Goal: Task Accomplishment & Management: Use online tool/utility

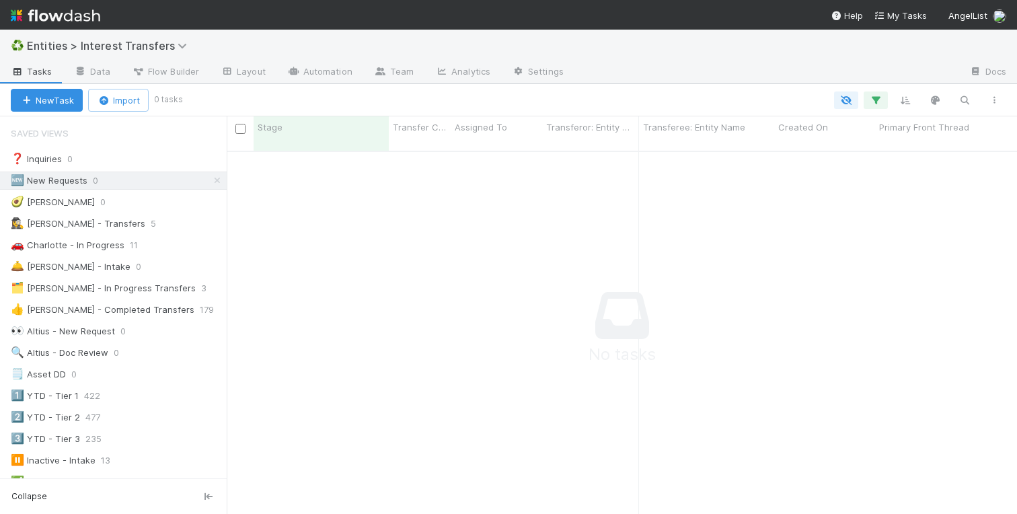
scroll to position [373, 790]
click at [220, 176] on icon at bounding box center [217, 180] width 13 height 9
click at [94, 243] on div "🚗 Charlotte - In Progress" at bounding box center [68, 245] width 114 height 17
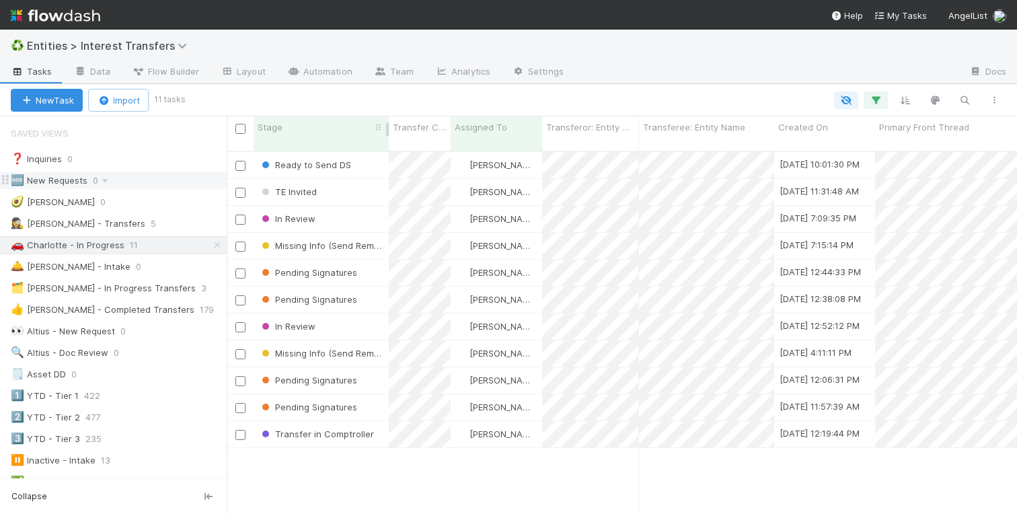
click at [324, 122] on div "Stage" at bounding box center [322, 126] width 128 height 13
click at [322, 170] on div "Sort Last → First" at bounding box center [334, 173] width 153 height 20
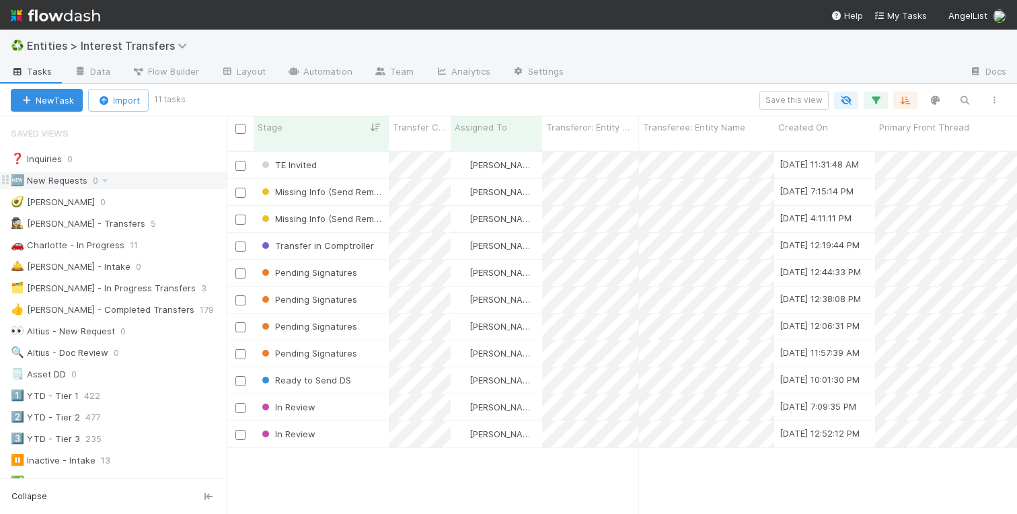
scroll to position [373, 790]
click at [380, 237] on div "Transfer in Comptroller" at bounding box center [321, 246] width 135 height 26
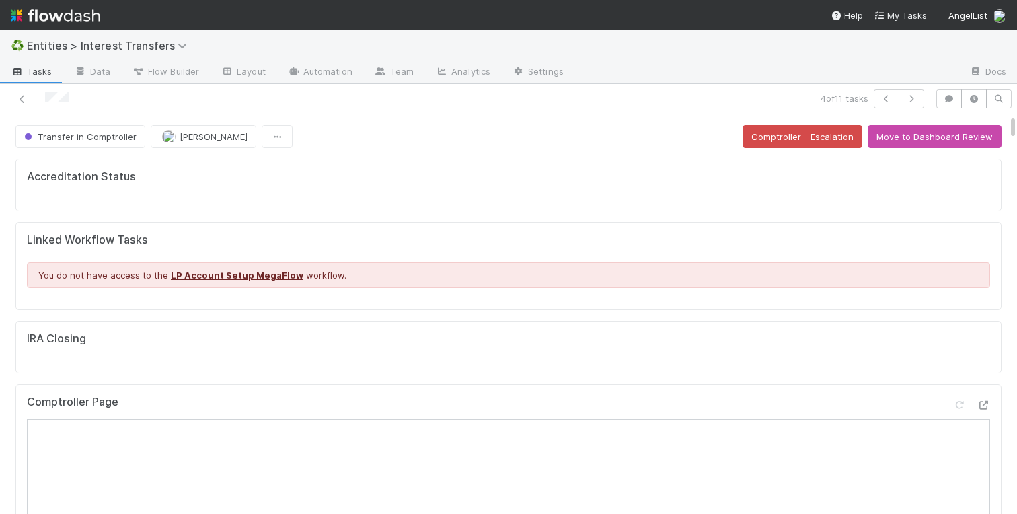
scroll to position [273, 472]
click at [12, 170] on div "Accreditation Status Linked Workflow Tasks You do not have access to the LP Acc…" at bounding box center [508, 510] width 997 height 715
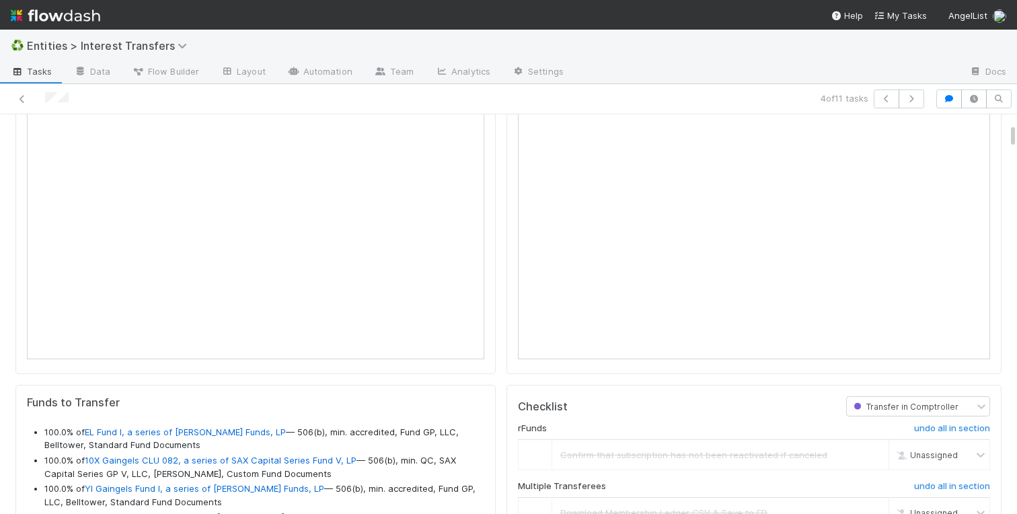
scroll to position [860, 0]
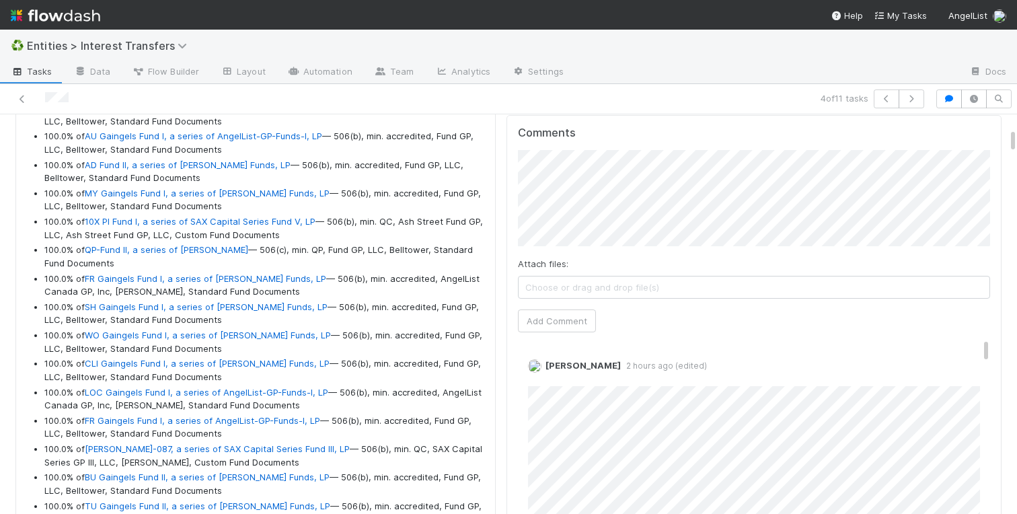
scroll to position [1403, 0]
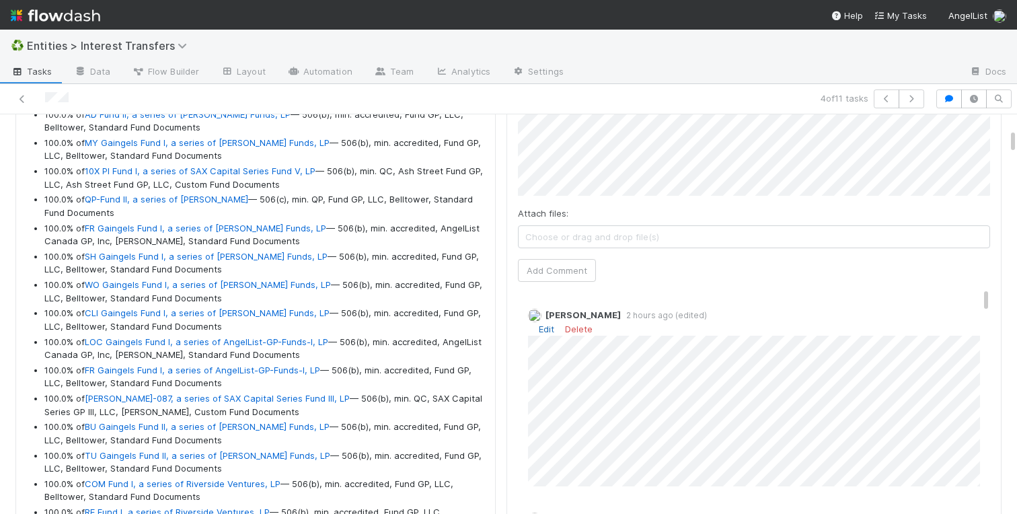
click at [550, 328] on link "Edit" at bounding box center [546, 329] width 15 height 11
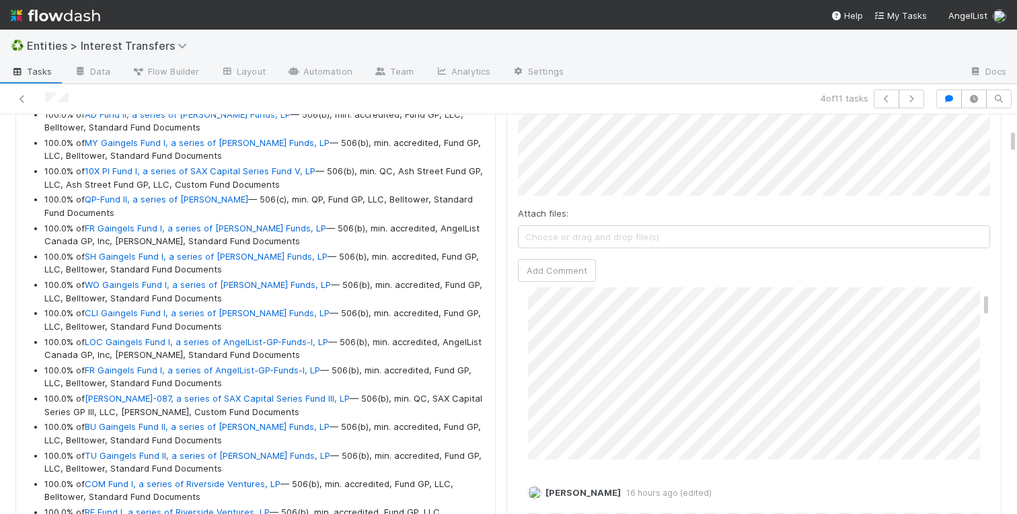
scroll to position [73, 0]
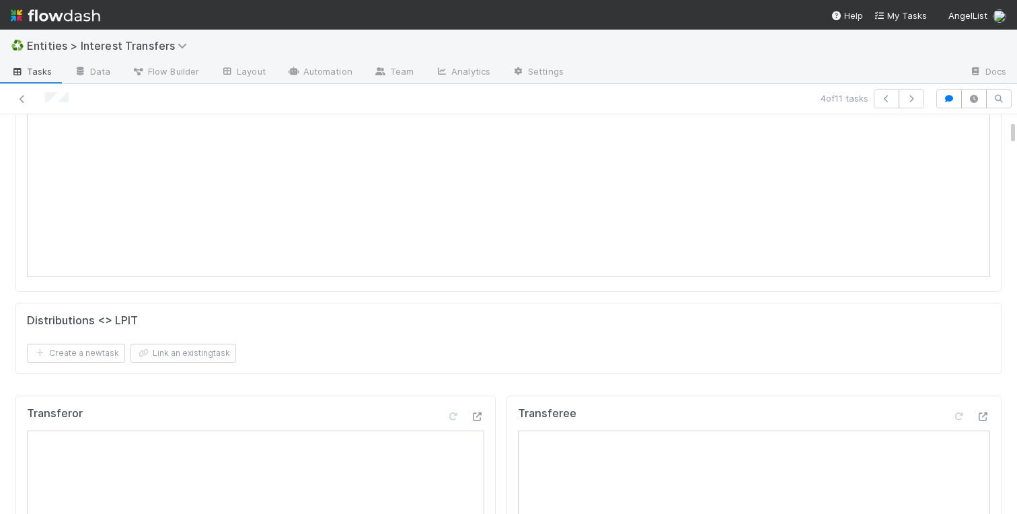
scroll to position [725, 0]
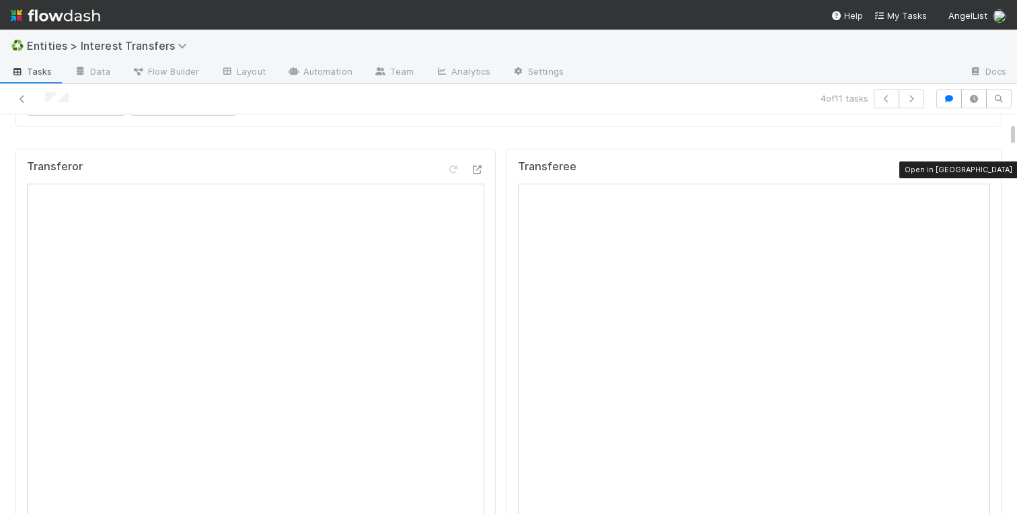
click at [982, 172] on icon at bounding box center [983, 169] width 13 height 9
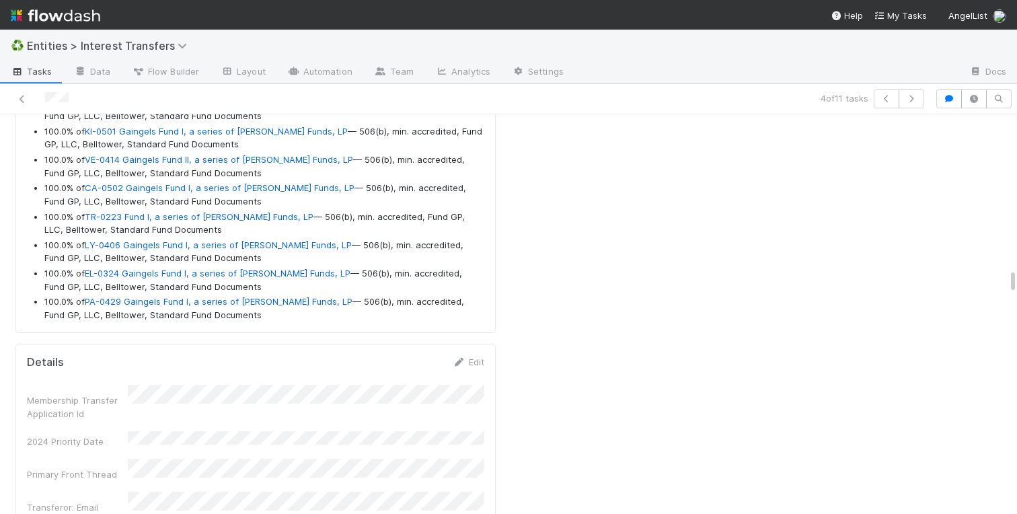
scroll to position [15313, 0]
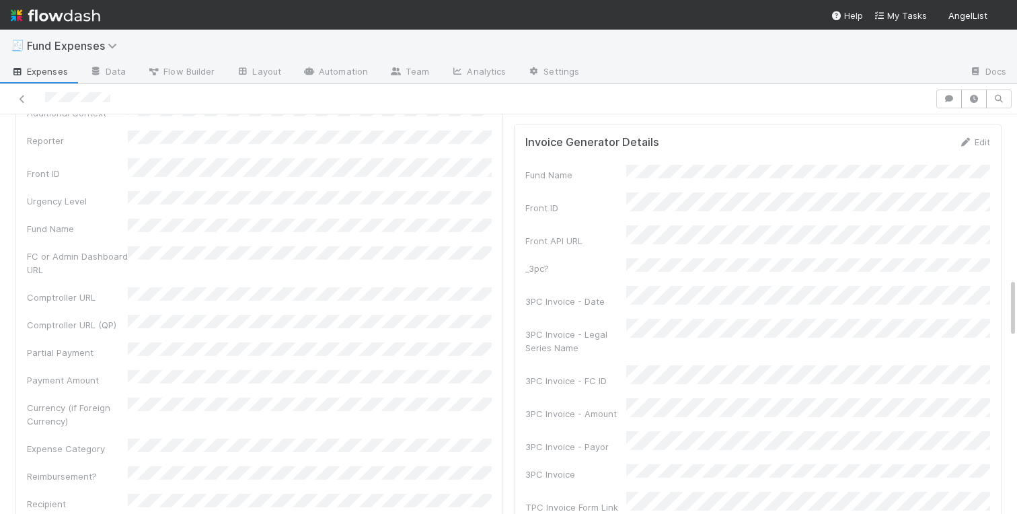
scroll to position [1087, 0]
